Goal: Task Accomplishment & Management: Use online tool/utility

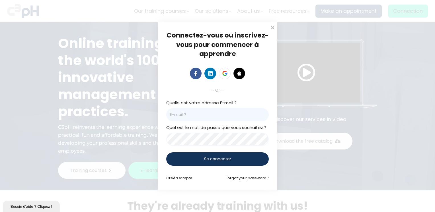
type input "[EMAIL_ADDRESS][DOMAIN_NAME]"
click at [228, 160] on span "Se connecter" at bounding box center [217, 159] width 27 height 6
